Goal: Communication & Community: Answer question/provide support

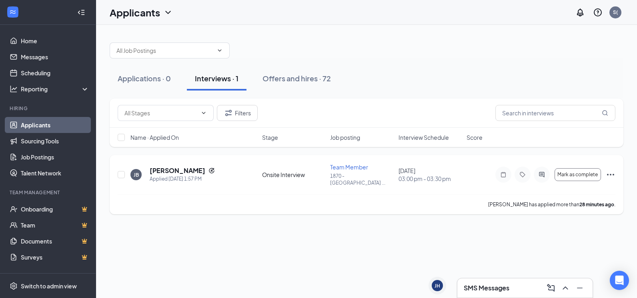
click at [542, 171] on icon "ActiveChat" at bounding box center [542, 174] width 10 height 6
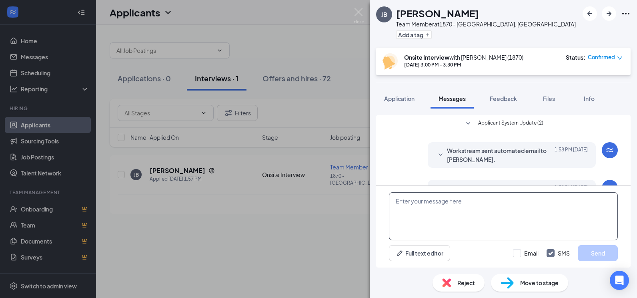
click at [436, 209] on textarea at bounding box center [503, 216] width 229 height 48
click at [586, 204] on textarea "Sorry we are only looking for openers during the week 5a-3p availability." at bounding box center [503, 216] width 229 height 48
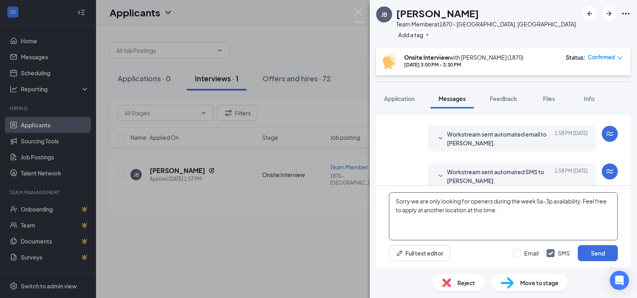
scroll to position [126, 0]
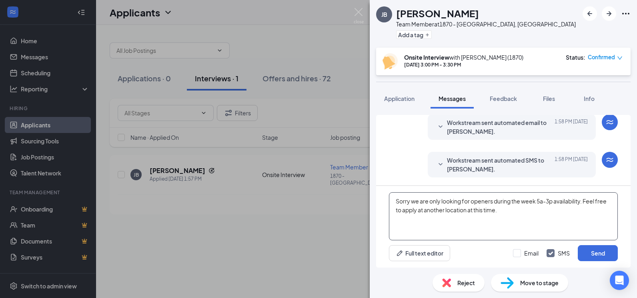
click at [463, 217] on textarea "Sorry we are only looking for openers during the week 5a-3p availability. Feel …" at bounding box center [503, 216] width 229 height 48
click at [520, 210] on textarea "Sorry we are only looking for openers during the week 5a-3p availability. Feel …" at bounding box center [503, 216] width 229 height 48
type textarea "Sorry we are only looking for openers during the week 5a-3p availability. Feel …"
click at [506, 252] on div "Full text editor Email SMS Send" at bounding box center [503, 253] width 229 height 16
click at [518, 251] on input "Email" at bounding box center [526, 253] width 26 height 8
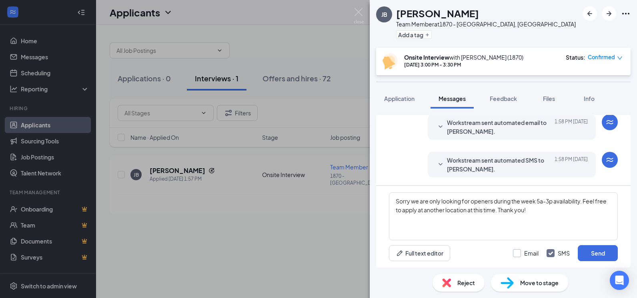
checkbox input "true"
click at [593, 252] on button "Send" at bounding box center [598, 253] width 40 height 16
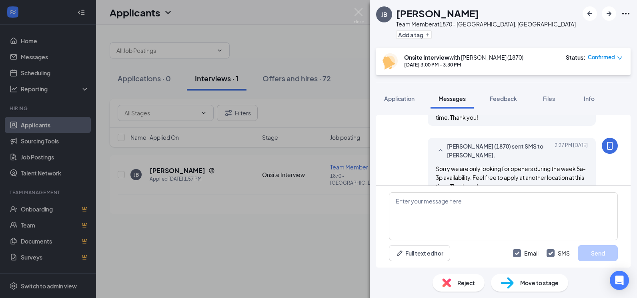
scroll to position [264, 0]
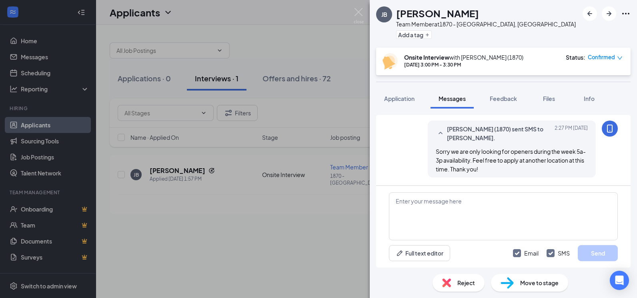
click at [328, 162] on div "[PERSON_NAME] Team Member at 1870 - [GEOGRAPHIC_DATA], [GEOGRAPHIC_DATA] Add a …" at bounding box center [318, 149] width 637 height 298
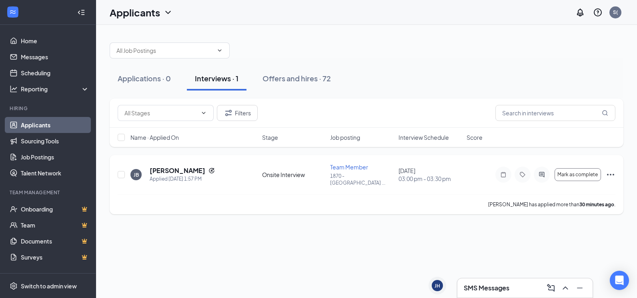
click at [610, 174] on icon "Ellipses" at bounding box center [610, 175] width 7 height 2
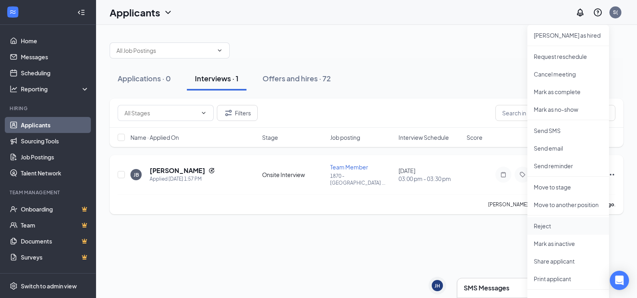
click at [559, 226] on p "Reject" at bounding box center [568, 226] width 69 height 8
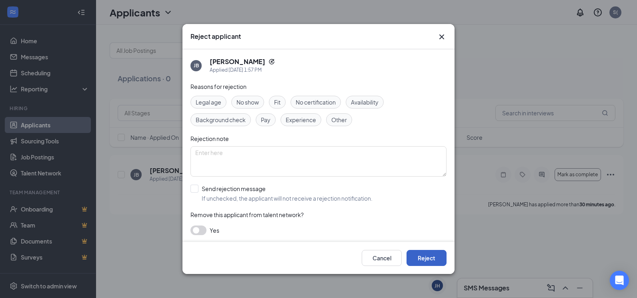
click at [431, 256] on button "Reject" at bounding box center [426, 258] width 40 height 16
